Goal: Task Accomplishment & Management: Manage account settings

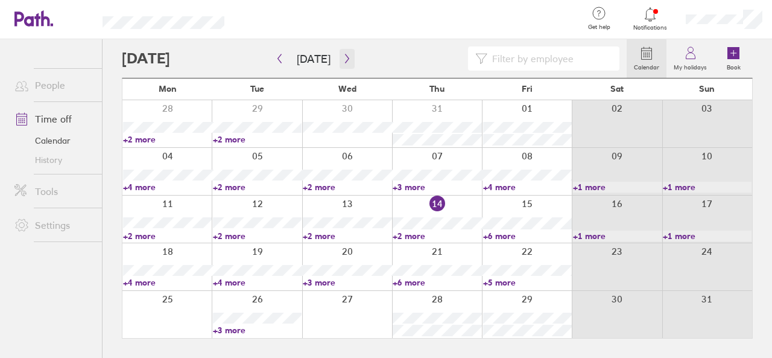
click at [343, 55] on icon "button" at bounding box center [347, 59] width 9 height 10
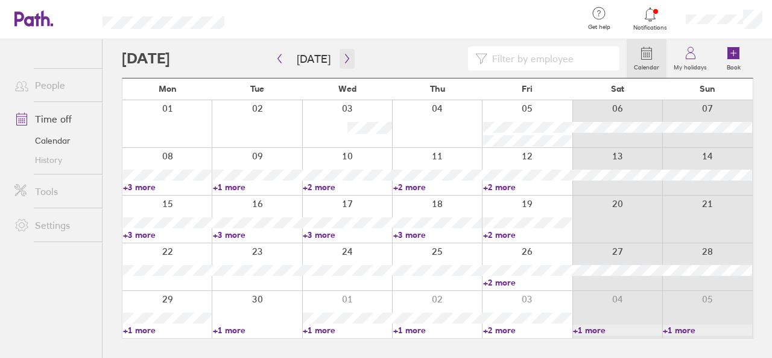
click at [345, 57] on icon "button" at bounding box center [347, 58] width 4 height 9
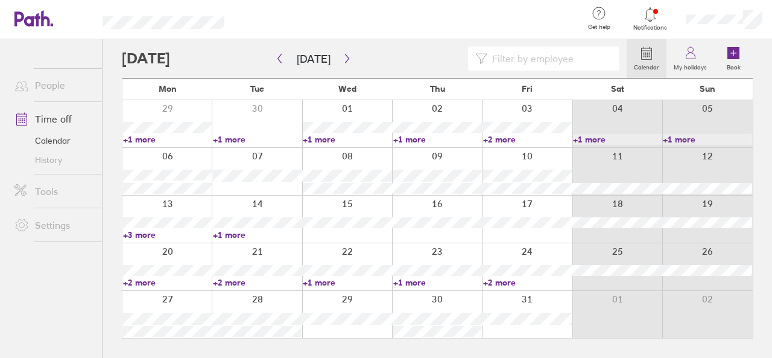
click at [237, 235] on link "+1 more" at bounding box center [257, 234] width 89 height 11
click at [145, 234] on link "+3 more" at bounding box center [167, 234] width 89 height 11
click at [139, 278] on link "+2 more" at bounding box center [167, 282] width 89 height 11
click at [86, 281] on ul "People Time off Calendar History Tools Settings" at bounding box center [51, 178] width 102 height 279
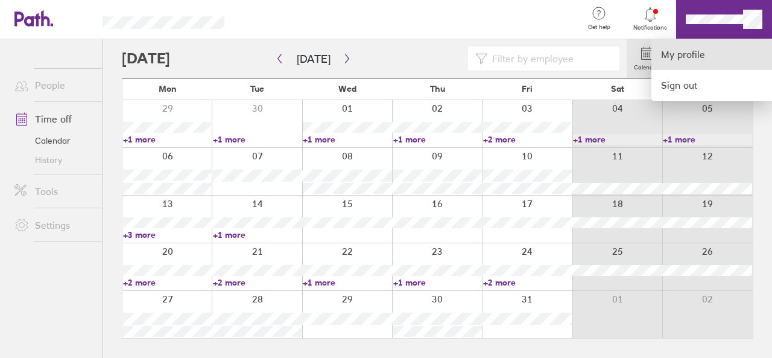
click at [665, 56] on link "My profile" at bounding box center [712, 54] width 121 height 31
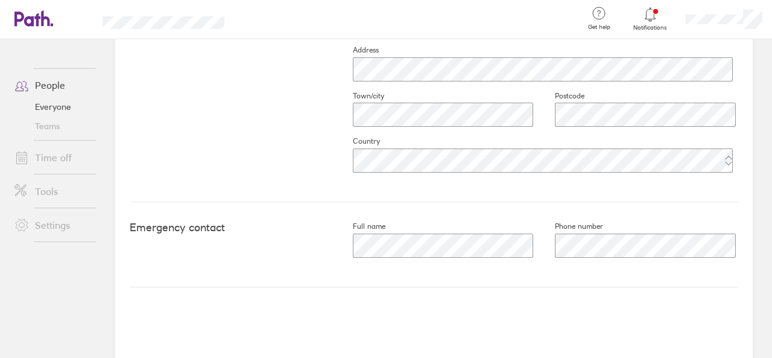
scroll to position [147, 0]
